Goal: Task Accomplishment & Management: Complete application form

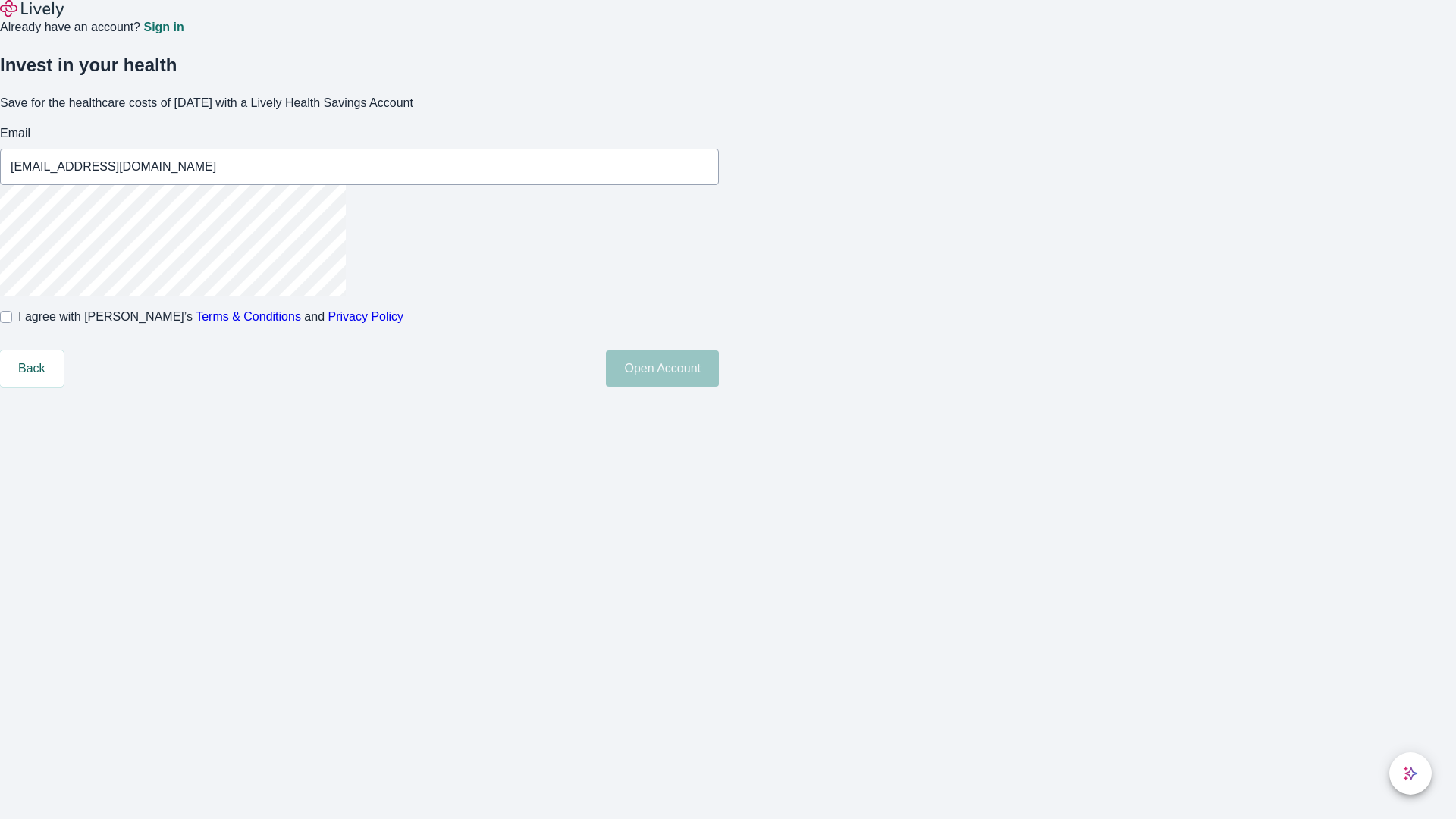
click at [12, 323] on input "I agree with Lively’s Terms & Conditions and Privacy Policy" at bounding box center [6, 316] width 12 height 12
checkbox input "true"
click at [719, 387] on button "Open Account" at bounding box center [662, 368] width 113 height 36
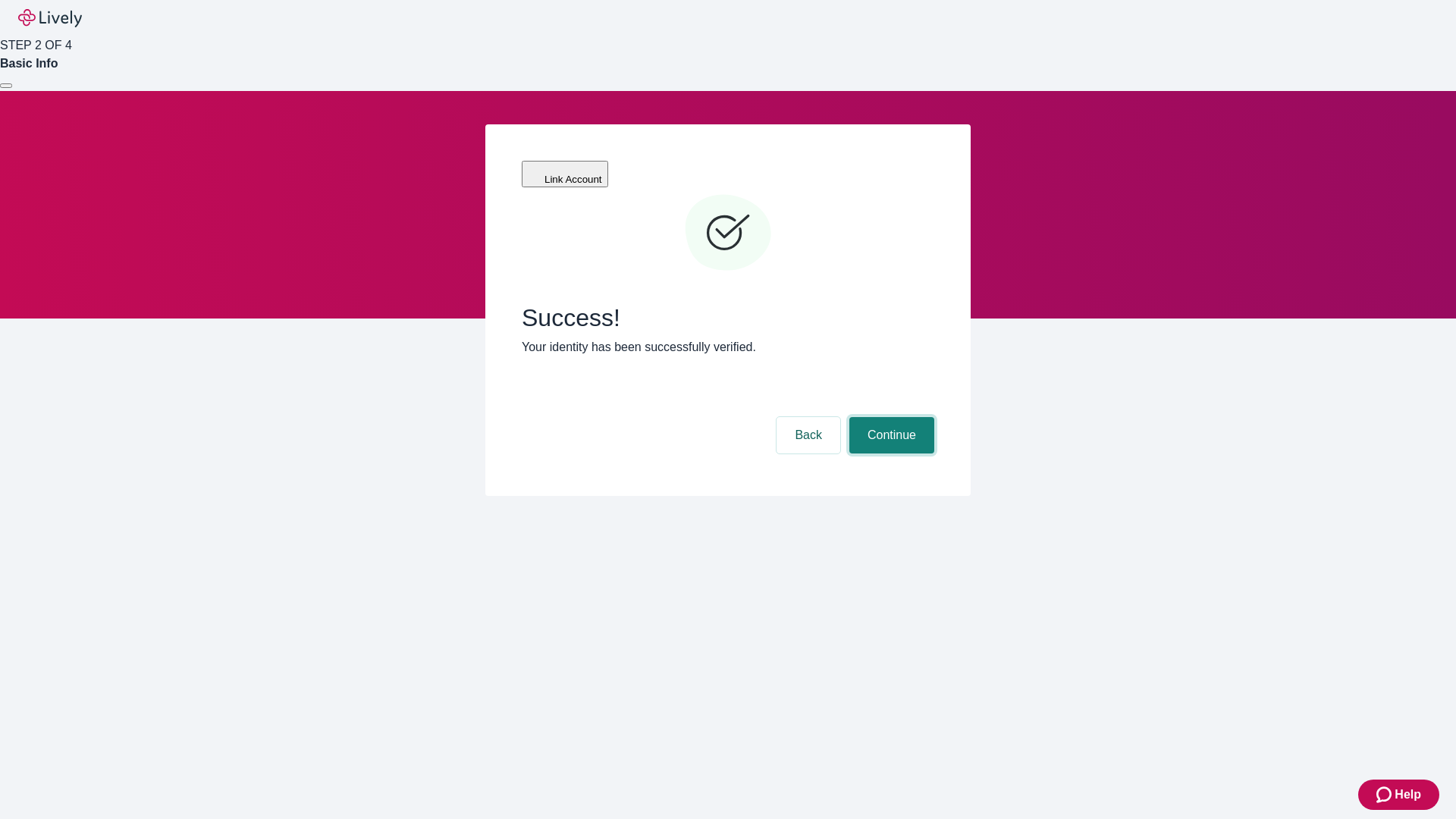
click at [889, 417] on button "Continue" at bounding box center [892, 435] width 85 height 36
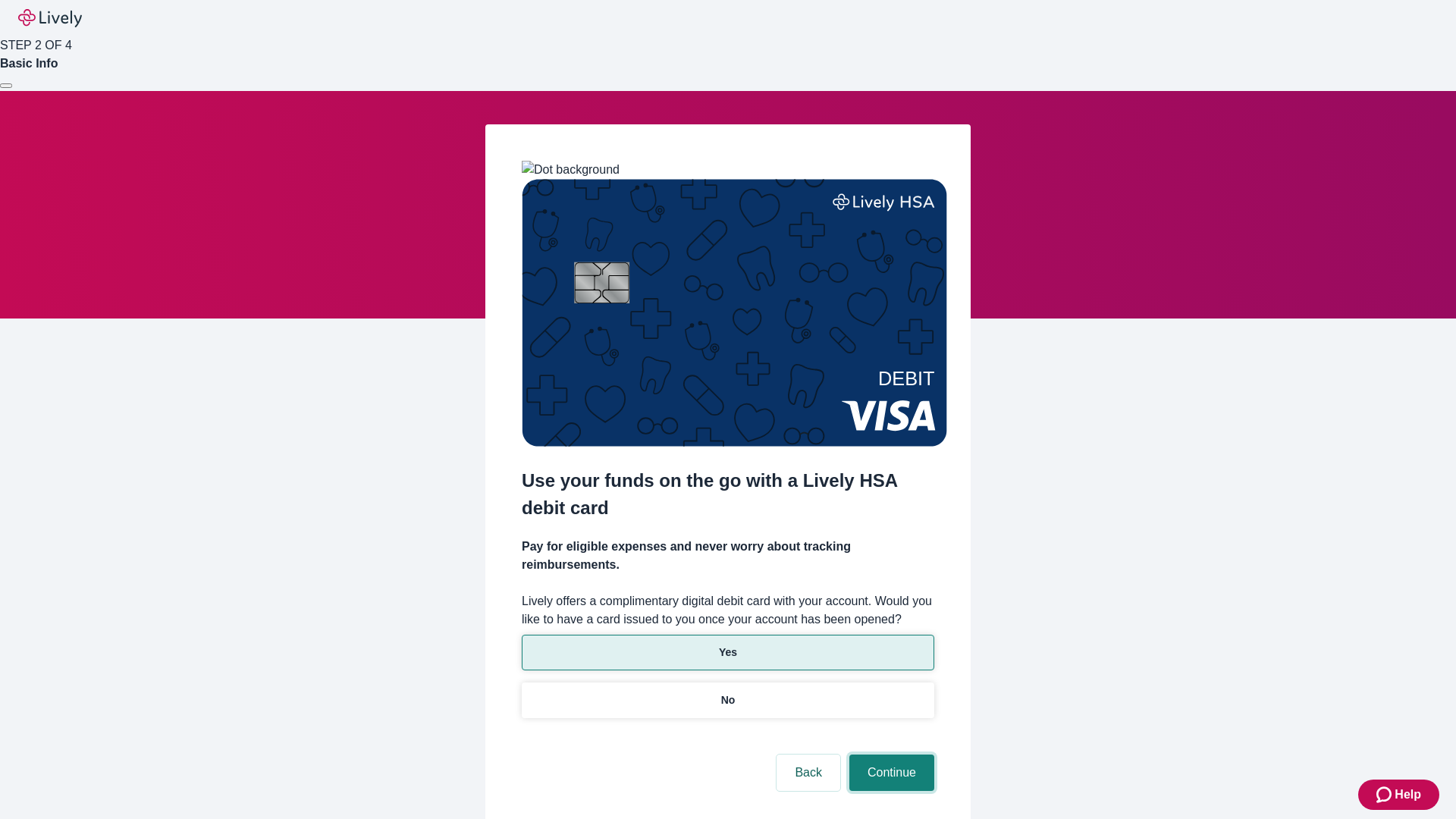
click at [889, 755] on button "Continue" at bounding box center [892, 773] width 85 height 36
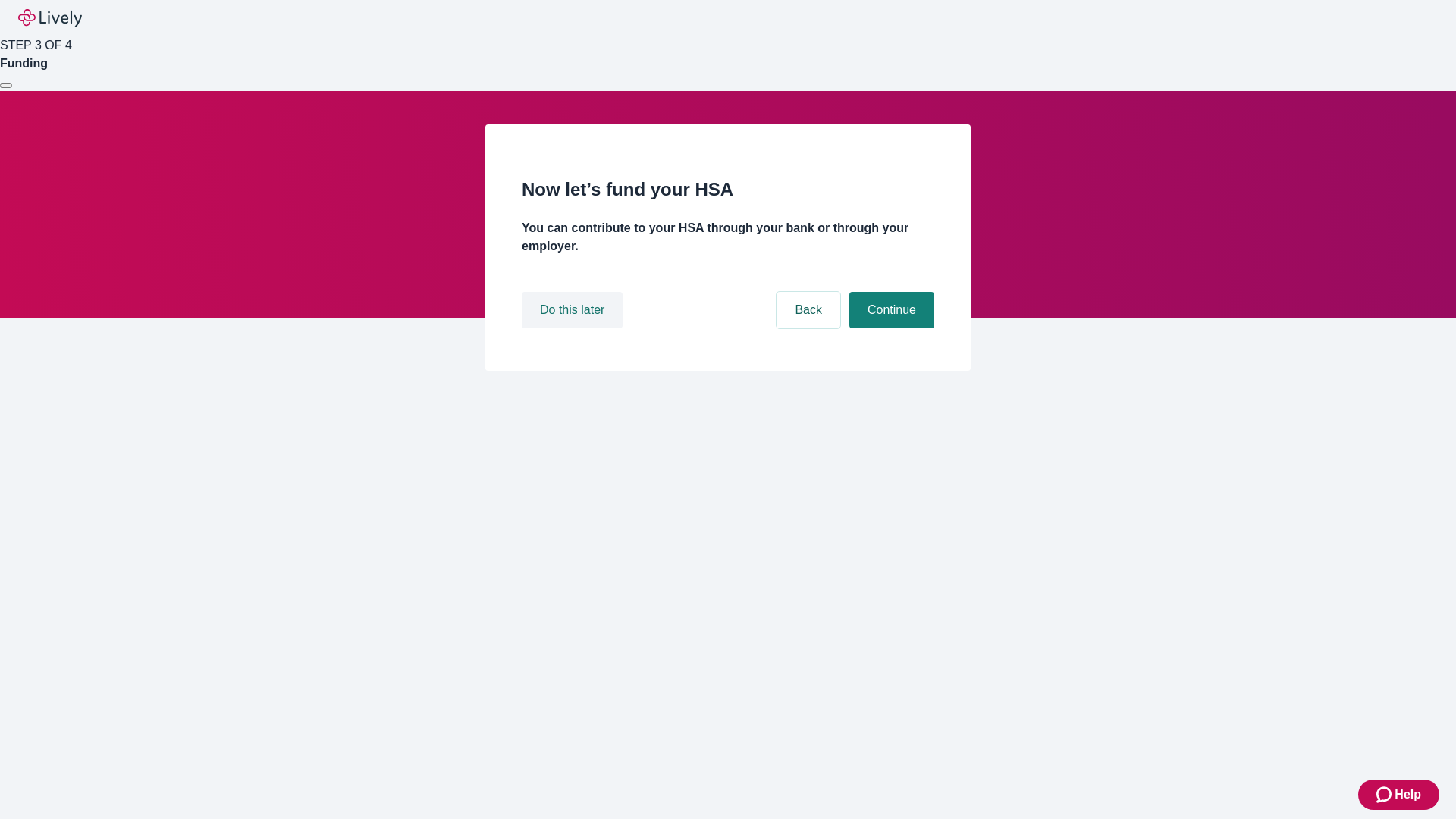
click at [574, 328] on button "Do this later" at bounding box center [572, 310] width 101 height 36
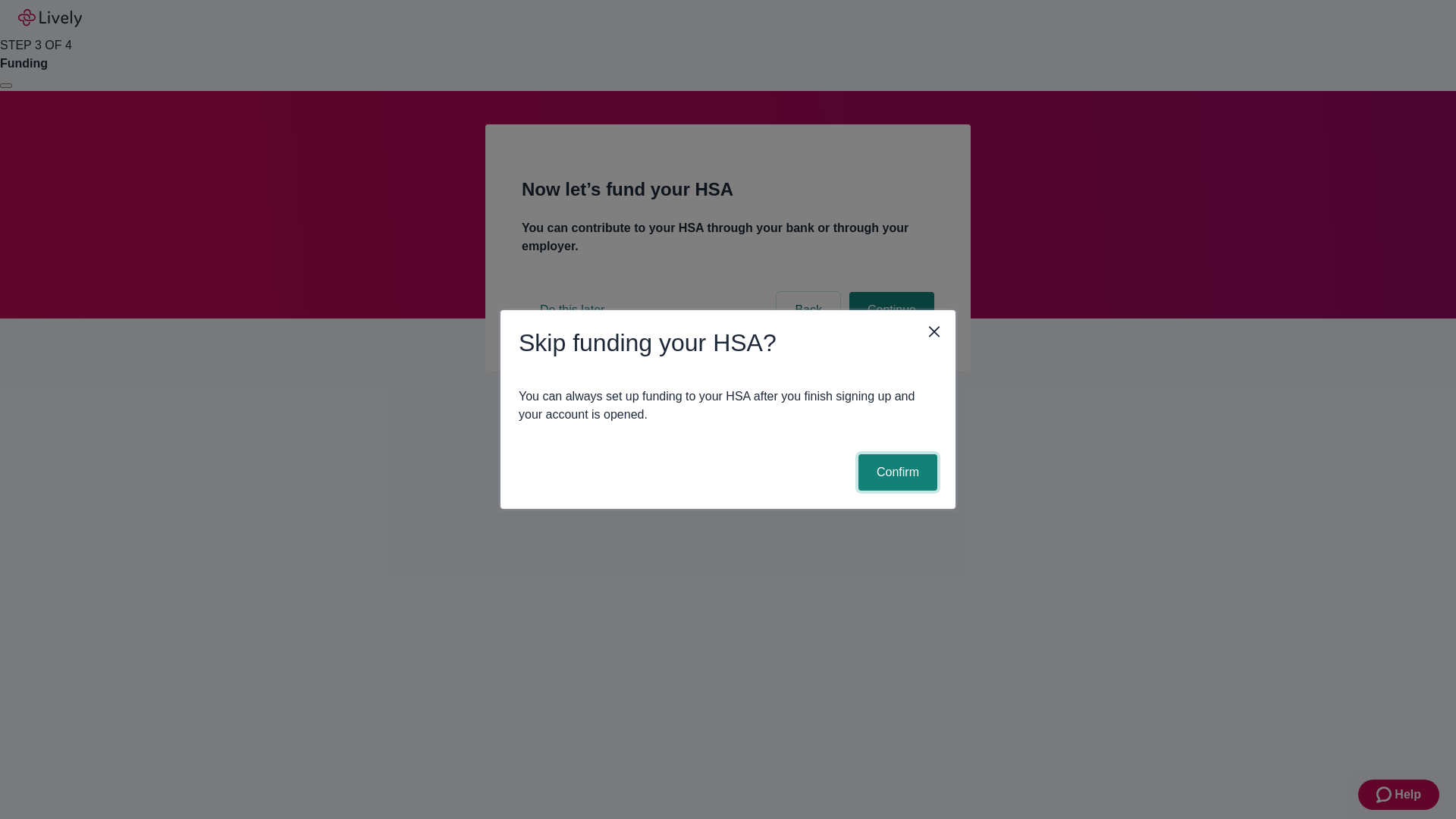
click at [896, 472] on button "Confirm" at bounding box center [898, 472] width 79 height 36
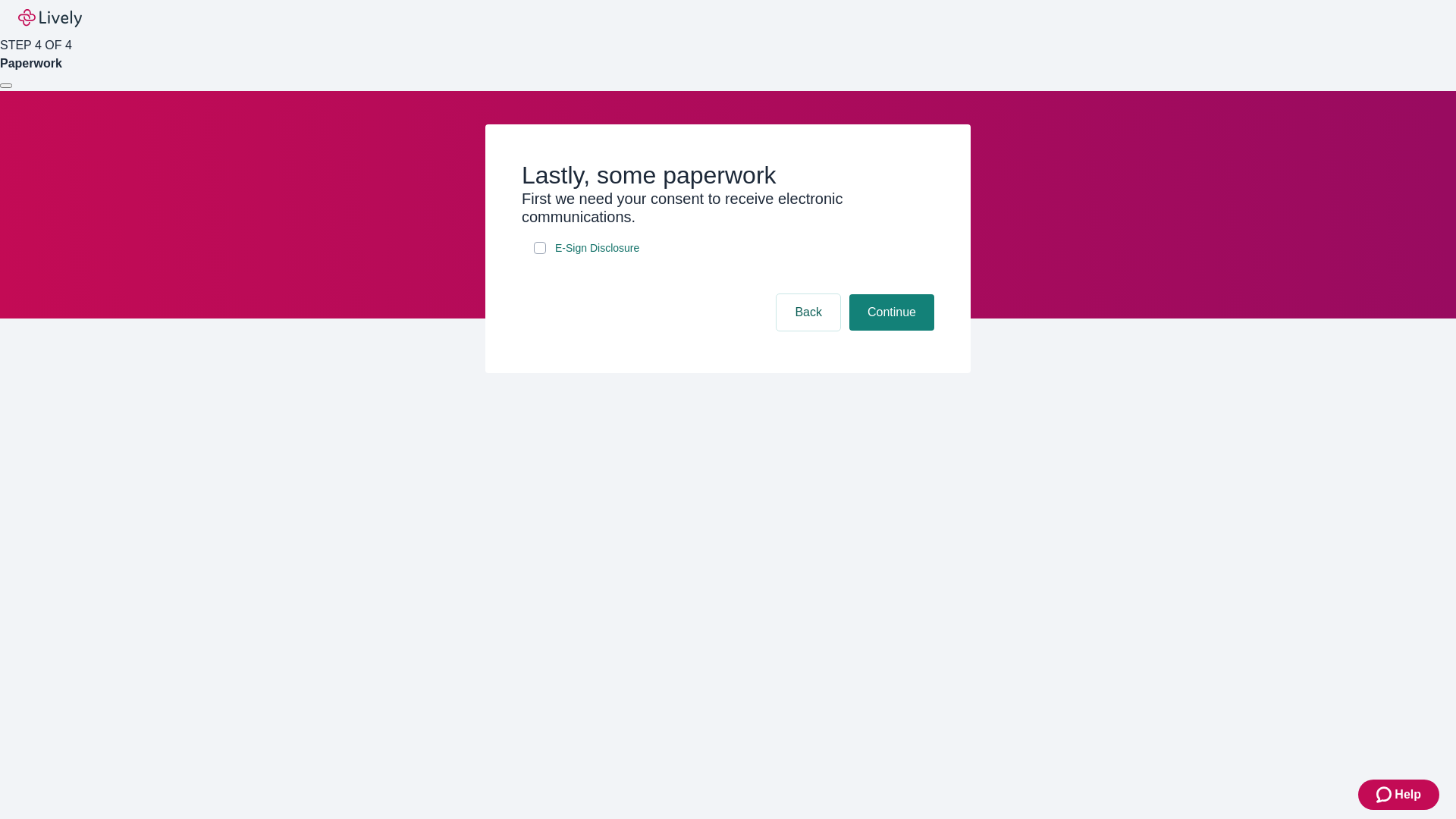
click at [540, 254] on input "E-Sign Disclosure" at bounding box center [540, 248] width 12 height 12
checkbox input "true"
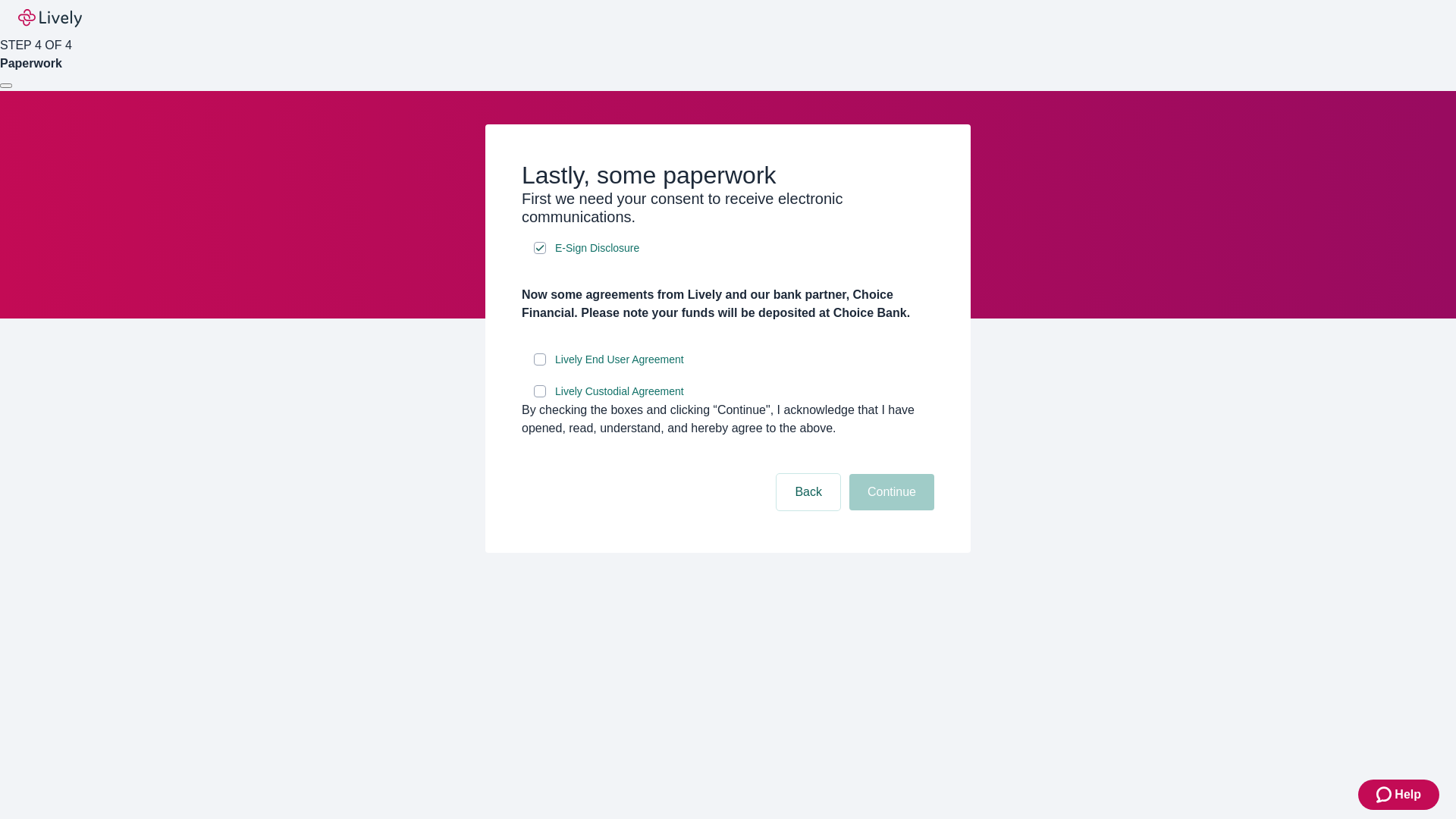
click at [540, 365] on input "Lively End User Agreement" at bounding box center [540, 359] width 12 height 12
checkbox input "true"
click at [540, 397] on input "Lively Custodial Agreement" at bounding box center [540, 390] width 12 height 12
checkbox input "true"
click at [889, 510] on button "Continue" at bounding box center [892, 492] width 85 height 36
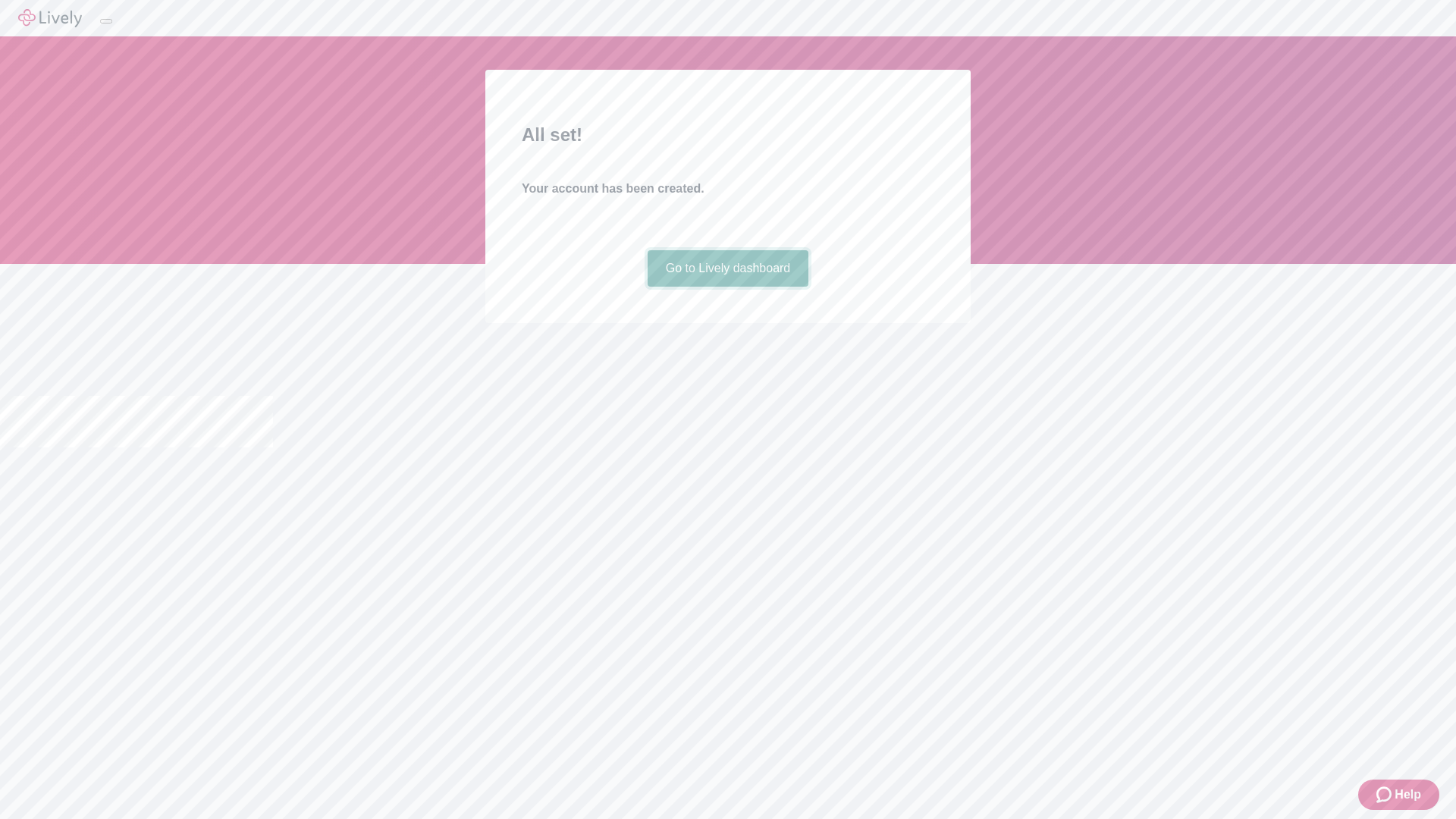
click at [727, 287] on link "Go to Lively dashboard" at bounding box center [728, 268] width 161 height 36
